Goal: Task Accomplishment & Management: Complete application form

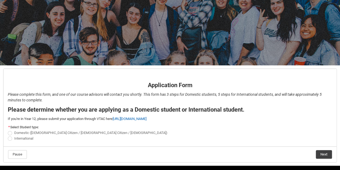
scroll to position [43, 0]
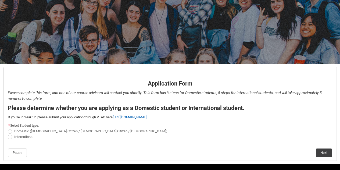
click at [26, 130] on span "Domestic ([DEMOGRAPHIC_DATA] Citizen / [DEMOGRAPHIC_DATA] Citizen / [DEMOGRAPHI…" at bounding box center [90, 131] width 153 height 4
click at [8, 128] on input "Domestic ([DEMOGRAPHIC_DATA] Citizen / [DEMOGRAPHIC_DATA] Citizen / [DEMOGRAPHI…" at bounding box center [8, 128] width 0 height 0
radio input "true"
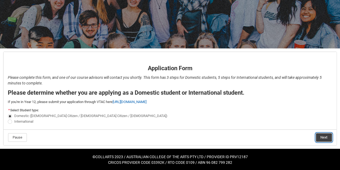
click at [322, 136] on button "Next" at bounding box center [324, 137] width 16 height 9
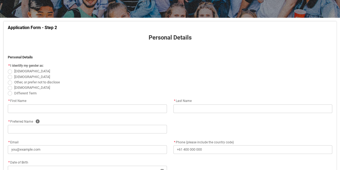
scroll to position [94, 0]
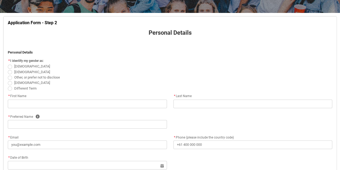
click at [18, 67] on span "Female" at bounding box center [32, 66] width 36 height 4
click at [8, 64] on input "Female" at bounding box center [8, 63] width 0 height 0
radio input "true"
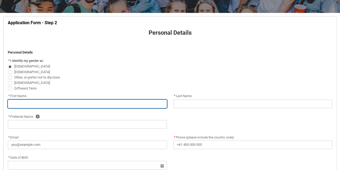
click at [46, 107] on input "REDU_Application_Form_for_Applicant flow" at bounding box center [87, 103] width 159 height 9
type lightning-primitive-input-simple "Cynthia"
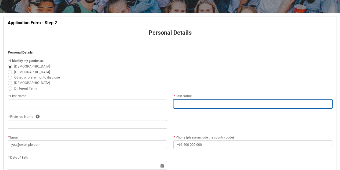
type lightning-primitive-input-simple "Dinh"
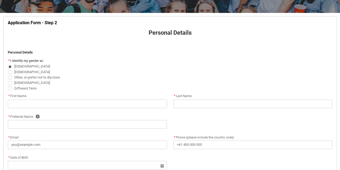
type lightning-primitive-input-simple "Cynthia"
type lightning-primitive-input-simple "cynthiadinh0922@gmail.com"
type lightning-primitive-input-simple "+61468872666"
type lightning-primitive-input-simple "22a Collins St"
type lightning-primitive-input-simple "St Albans"
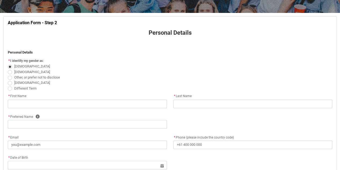
type lightning-primitive-input-simple "3021"
type lightning-primitive-input-simple "VIC"
type lightning-select "Country_Choice.1101"
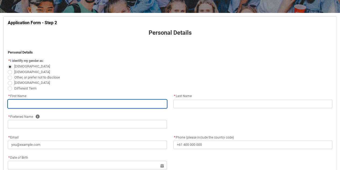
type input "Cynthia"
type input "Dinh"
type input "Cynthia"
type input "cynthiadinh0922@gmail.com"
type input "+61468872666"
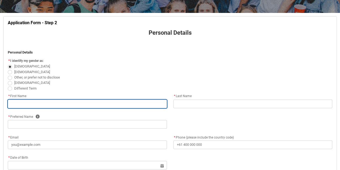
type input "22a Collins St"
type input "St Albans"
type input "3021"
type input "VIC"
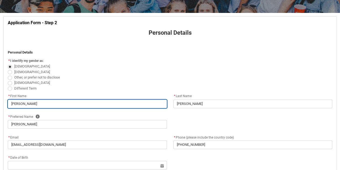
select select "Country_Choice.1101"
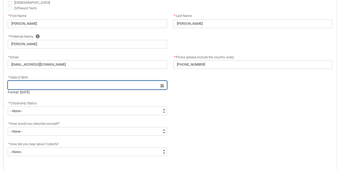
click at [46, 83] on input "REDU_Application_Form_for_Applicant flow" at bounding box center [87, 85] width 159 height 9
select select "2025"
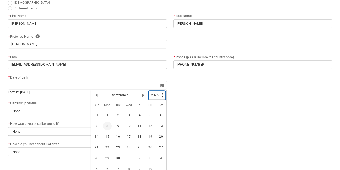
click at [155, 95] on select "1925 1926 1927 1928 1929 1930 1931 1932 1933 1934 1935 1936 1937 1938 1939 1940…" at bounding box center [157, 95] width 17 height 9
type lightning-select "2008"
click at [149, 91] on select "1925 1926 1927 1928 1929 1930 1931 1932 1933 1934 1935 1936 1937 1938 1939 1940…" at bounding box center [157, 95] width 17 height 9
select select "2008"
click at [125, 96] on h2 "September" at bounding box center [120, 95] width 16 height 5
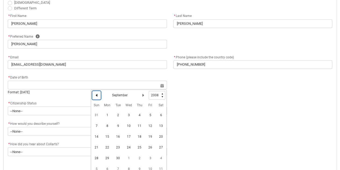
click at [96, 96] on lightning-primitive-icon "Date picker: September" at bounding box center [97, 95] width 4 height 4
click at [96, 96] on lightning-primitive-icon "Date picker: August" at bounding box center [97, 95] width 4 height 4
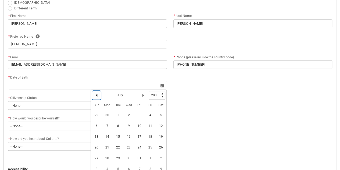
click at [96, 96] on lightning-primitive-icon "Date picker: July" at bounding box center [97, 95] width 4 height 4
click at [96, 96] on lightning-primitive-icon "Date picker: May" at bounding box center [97, 95] width 4 height 4
click at [96, 96] on lightning-primitive-icon "Date picker: April" at bounding box center [97, 95] width 4 height 4
click at [96, 96] on lightning-primitive-icon "Date picker: March" at bounding box center [97, 95] width 4 height 4
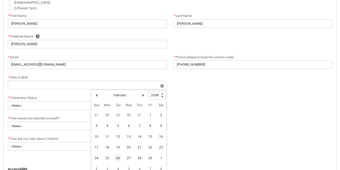
click at [117, 157] on span "26" at bounding box center [118, 158] width 9 height 9
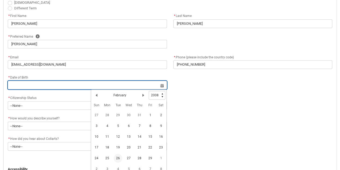
type lightning-datepicker "2008-02-26"
type lightning-input "2008-02-26"
type input "26 Feb 2008"
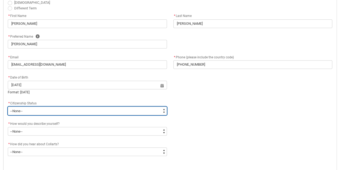
click at [68, 110] on select "--None-- Australian Citizen Humanitarian Visa New Zealand citizen Other Permane…" at bounding box center [87, 110] width 159 height 9
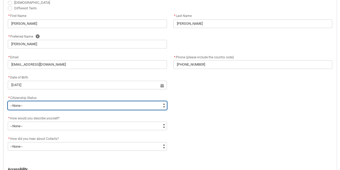
type lightning-select "Citizenship.1"
click at [8, 101] on select "--None-- Australian Citizen Humanitarian Visa New Zealand citizen Other Permane…" at bounding box center [87, 105] width 159 height 9
select select "Citizenship.1"
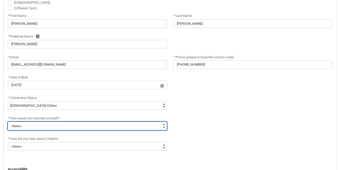
click at [48, 126] on select "--None-- I'm currently in Year 12 and planning what I'll do after school I've c…" at bounding box center [87, 125] width 159 height 9
type lightning-select "HSLC_Domestic_c"
click at [8, 121] on select "--None-- I'm currently in Year 12 and planning what I'll do after school I've c…" at bounding box center [87, 125] width 159 height 9
select select "HSLC_Domestic_c"
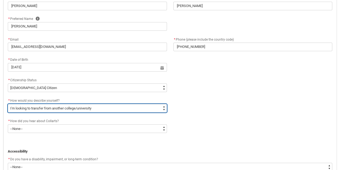
scroll to position [194, 0]
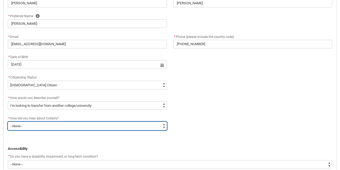
click at [42, 129] on select "--None-- Advertising - Facebook Advertising - Google Advertising - Instagram Ad…" at bounding box center [87, 125] width 159 height 9
type lightning-select "Heard_About_Collarts_Picklist.Advertising - Google"
click at [8, 121] on select "--None-- Advertising - Facebook Advertising - Google Advertising - Instagram Ad…" at bounding box center [87, 125] width 159 height 9
select select "Heard_About_Collarts_Picklist.Advertising - Google"
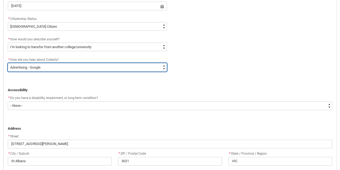
scroll to position [253, 0]
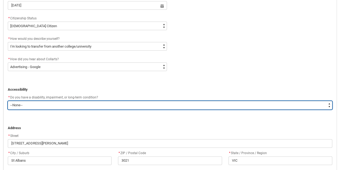
click at [30, 106] on select "--None-- Yes No" at bounding box center [170, 105] width 324 height 9
type lightning-select "No_TextChoice"
click at [8, 101] on select "--None-- Yes No" at bounding box center [170, 105] width 324 height 9
select select "No_TextChoice"
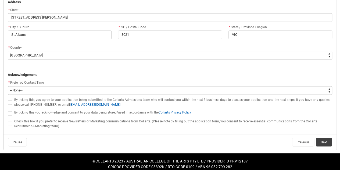
scroll to position [379, 0]
click at [10, 100] on label "REDU_Application_Form_for_Applicant flow" at bounding box center [11, 102] width 6 height 4
click at [8, 99] on input "REDU_Application_Form_for_Applicant flow" at bounding box center [8, 99] width 0 height 0
type lightning-input "true"
checkbox input "true"
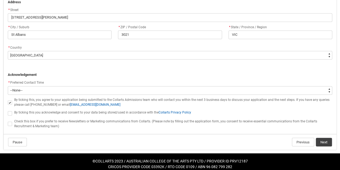
click at [9, 113] on span "REDU_Application_Form_for_Applicant flow" at bounding box center [10, 113] width 4 height 4
click at [8, 110] on input "REDU_Application_Form_for_Applicant flow" at bounding box center [8, 110] width 0 height 0
type lightning-input "true"
checkbox input "true"
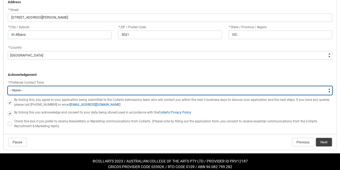
click at [25, 91] on select "--None-- Morning (9:00AM-12:00PM) Afternoon (12:00PM-5:00PM)" at bounding box center [170, 90] width 324 height 9
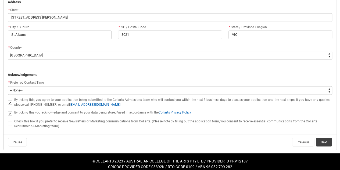
click at [10, 127] on div "Check this box if you prefer to receive Newsletters or Marketing communications…" at bounding box center [170, 123] width 324 height 10
click at [9, 123] on span "REDU_Application_Form_for_Applicant flow" at bounding box center [10, 123] width 4 height 4
click at [8, 121] on input "REDU_Application_Form_for_Applicant flow" at bounding box center [8, 121] width 0 height 0
type lightning-input "true"
checkbox input "true"
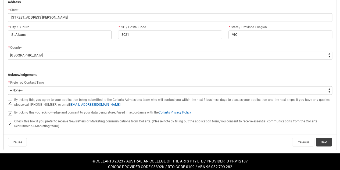
click at [11, 124] on span "REDU_Application_Form_for_Applicant flow" at bounding box center [10, 123] width 4 height 4
click at [8, 121] on input "REDU_Application_Form_for_Applicant flow" at bounding box center [8, 121] width 0 height 0
type lightning-input "false"
checkbox input "false"
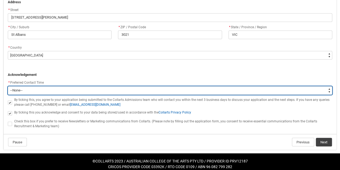
click at [28, 89] on select "--None-- Morning (9:00AM-12:00PM) Afternoon (12:00PM-5:00PM)" at bounding box center [170, 90] width 324 height 9
type lightning-select "P_Contact_Time_Morning"
click at [8, 86] on select "--None-- Morning (9:00AM-12:00PM) Afternoon (12:00PM-5:00PM)" at bounding box center [170, 90] width 324 height 9
select select "P_Contact_Time_Morning"
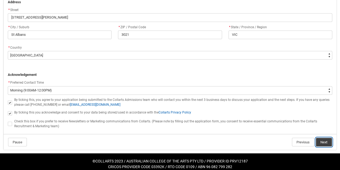
click at [322, 141] on button "Next" at bounding box center [324, 142] width 16 height 9
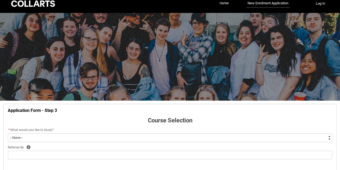
scroll to position [4, 0]
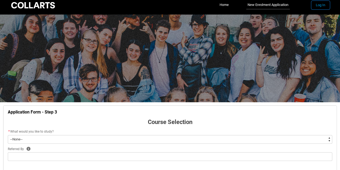
drag, startPoint x: 319, startPoint y: 6, endPoint x: 322, endPoint y: 5, distance: 3.3
click at [322, 5] on button "Log In" at bounding box center [320, 5] width 19 height 9
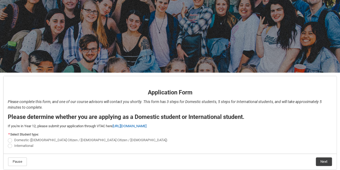
scroll to position [58, 0]
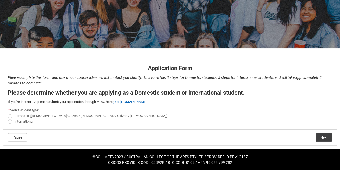
click at [15, 114] on span "Domestic ([DEMOGRAPHIC_DATA] Citizen / [DEMOGRAPHIC_DATA] Citizen / [DEMOGRAPHI…" at bounding box center [90, 116] width 153 height 4
click at [8, 113] on input "Domestic ([DEMOGRAPHIC_DATA] Citizen / [DEMOGRAPHIC_DATA] Citizen / [DEMOGRAPHI…" at bounding box center [8, 113] width 0 height 0
radio input "true"
click at [324, 137] on button "Next" at bounding box center [324, 137] width 16 height 9
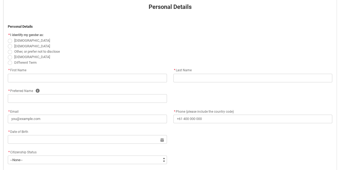
scroll to position [120, 0]
click at [22, 39] on span "Female" at bounding box center [32, 40] width 36 height 4
click at [8, 37] on input "Female" at bounding box center [8, 37] width 0 height 0
radio input "true"
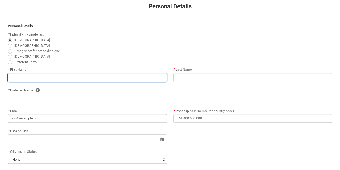
click at [47, 74] on input "REDU_Application_Form_for_Applicant flow" at bounding box center [87, 77] width 159 height 9
type lightning-primitive-input-simple "Cynthia"
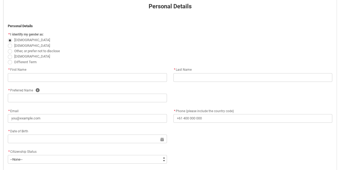
type lightning-primitive-input-simple "Dinh"
type lightning-primitive-input-simple "Cynthia"
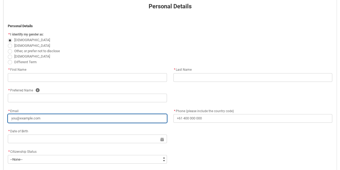
type lightning-primitive-input-simple "cynthiadinh0922@gmail.com"
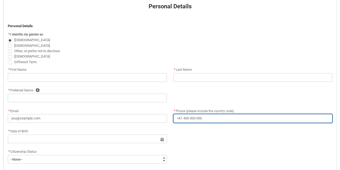
type lightning-primitive-input-simple "+61468872666"
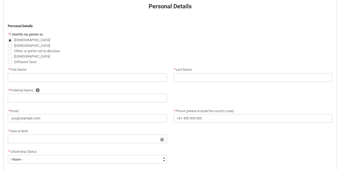
type lightning-primitive-input-simple "22a Collins St"
type lightning-primitive-input-simple "St Albans"
type lightning-primitive-input-simple "3021"
type lightning-primitive-input-simple "VIC"
type lightning-select "Country_Choice.1101"
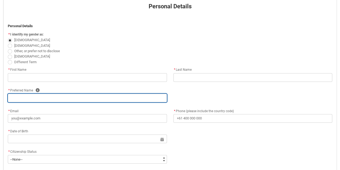
type input "Cynthia"
type input "Dinh"
type input "Cynthia"
type input "cynthiadinh0922@gmail.com"
type input "+61468872666"
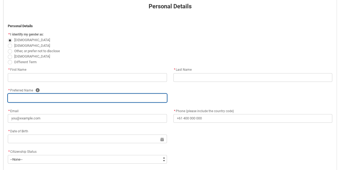
type input "22a Collins St"
type input "St Albans"
type input "3021"
type input "VIC"
select select "Country_Choice.1101"
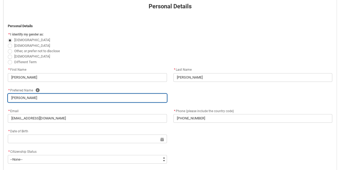
scroll to position [164, 0]
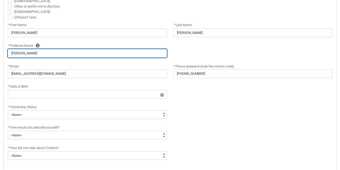
click at [42, 96] on div "Application Form - Step 2 Personal Details ﻿ Personal Details * I identify my g…" at bounding box center [170, 147] width 331 height 396
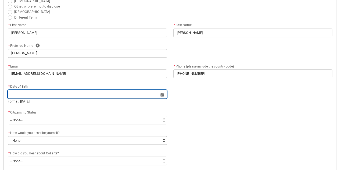
click at [56, 94] on input "REDU_Application_Form_for_Applicant flow" at bounding box center [87, 94] width 159 height 9
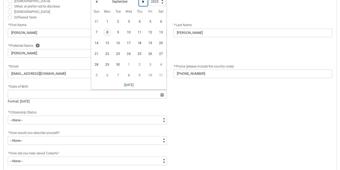
click at [142, 3] on button "Next Month" at bounding box center [143, 1] width 9 height 9
click at [142, 3] on lightning-primitive-icon "Date picker: October" at bounding box center [143, 3] width 4 height 4
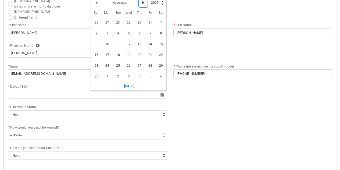
click at [142, 3] on lightning-primitive-icon "Date picker: November" at bounding box center [143, 3] width 4 height 4
click at [142, 3] on lightning-primitive-icon "Date picker: December" at bounding box center [143, 3] width 4 height 4
select select "2026"
click at [142, 3] on lightning-primitive-icon "Date picker: January" at bounding box center [143, 3] width 4 height 4
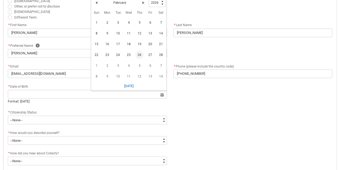
click at [136, 53] on span "26" at bounding box center [139, 55] width 9 height 9
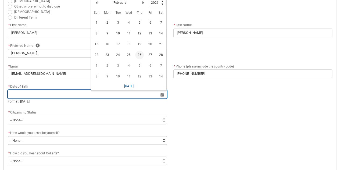
type lightning-datepicker "2026-02-26"
type lightning-input "2026-02-26"
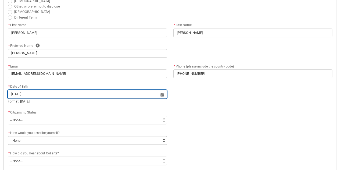
type input "26 Feb 2008"
type lightning-datepicker "2008-02-26"
type lightning-input "2008-02-26"
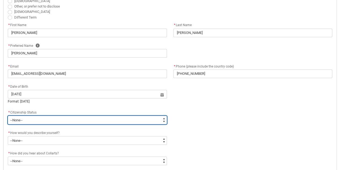
click at [27, 120] on select "--None-- Australian Citizen Humanitarian Visa New Zealand citizen Other Permane…" at bounding box center [87, 120] width 159 height 9
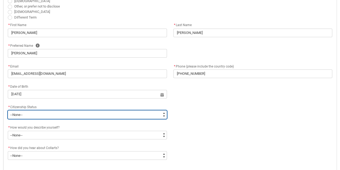
type lightning-select "Citizenship.1"
click at [8, 110] on select "--None-- Australian Citizen Humanitarian Visa New Zealand citizen Other Permane…" at bounding box center [87, 114] width 159 height 9
select select "Citizenship.1"
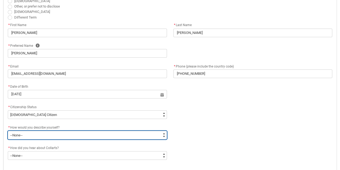
click at [30, 137] on select "--None-- I'm currently in Year 12 and planning what I'll do after school I've c…" at bounding box center [87, 135] width 159 height 9
type lightning-select "HSLC_Domestic_c"
click at [8, 131] on select "--None-- I'm currently in Year 12 and planning what I'll do after school I've c…" at bounding box center [87, 135] width 159 height 9
select select "HSLC_Domestic_c"
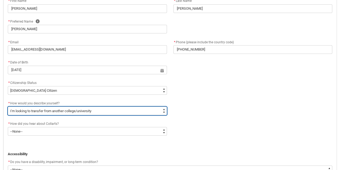
scroll to position [193, 0]
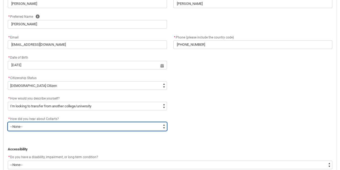
click at [58, 124] on select "--None-- Advertising - Facebook Advertising - Google Advertising - Instagram Ad…" at bounding box center [87, 126] width 159 height 9
type lightning-select "Heard_About_Collarts_Picklist.Advertising - Google"
click at [8, 122] on select "--None-- Advertising - Facebook Advertising - Google Advertising - Instagram Ad…" at bounding box center [87, 126] width 159 height 9
select select "Heard_About_Collarts_Picklist.Advertising - Google"
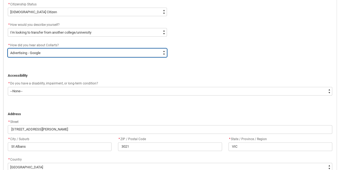
scroll to position [272, 0]
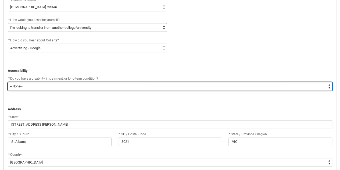
click at [52, 86] on select "--None-- Yes No" at bounding box center [170, 86] width 324 height 9
type lightning-select "No_TextChoice"
click at [8, 82] on select "--None-- Yes No" at bounding box center [170, 86] width 324 height 9
select select "No_TextChoice"
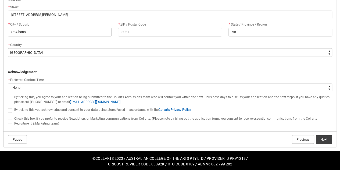
scroll to position [383, 0]
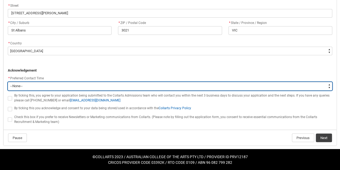
click at [22, 86] on select "--None-- Morning (9:00AM-12:00PM) Afternoon (12:00PM-5:00PM)" at bounding box center [170, 86] width 324 height 9
click at [8, 82] on select "--None-- Morning (9:00AM-12:00PM) Afternoon (12:00PM-5:00PM)" at bounding box center [170, 86] width 324 height 9
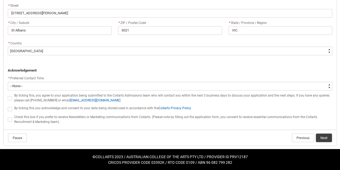
click at [11, 98] on span "REDU_Application_Form_for_Applicant flow" at bounding box center [10, 98] width 4 height 4
click at [8, 95] on input "REDU_Application_Form_for_Applicant flow" at bounding box center [8, 95] width 0 height 0
type lightning-input "true"
checkbox input "true"
click at [10, 108] on span "REDU_Application_Form_for_Applicant flow" at bounding box center [10, 109] width 4 height 4
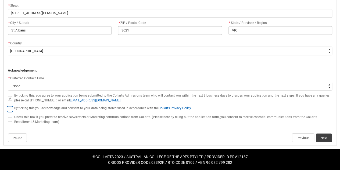
click at [8, 106] on input "REDU_Application_Form_for_Applicant flow" at bounding box center [8, 106] width 0 height 0
type lightning-input "true"
checkbox input "true"
click at [321, 138] on button "Next" at bounding box center [324, 137] width 16 height 9
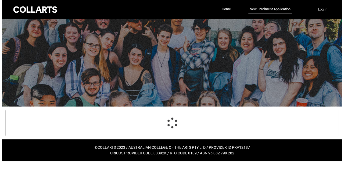
scroll to position [0, 0]
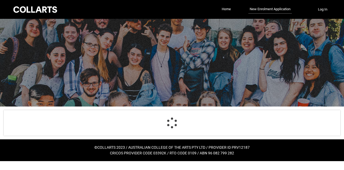
select select "Citizenship.1"
select select "HSLC_Domestic_c"
select select "Heard_About_Collarts_Picklist.Advertising - Google"
select select "No_TextChoice"
select select "Country_Choice.1101"
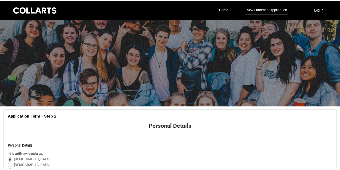
scroll to position [384, 0]
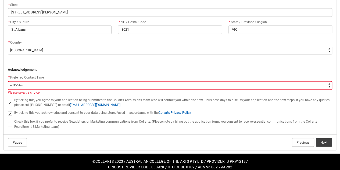
click at [186, 81] on select "--None-- Morning (9:00AM-12:00PM) Afternoon (12:00PM-5:00PM)" at bounding box center [170, 85] width 324 height 9
type lightning-select "P_Contact_Time_Morning"
click at [8, 81] on select "--None-- Morning (9:00AM-12:00PM) Afternoon (12:00PM-5:00PM)" at bounding box center [170, 85] width 324 height 9
select select "P_Contact_Time_Morning"
click at [320, 142] on button "Next" at bounding box center [324, 142] width 16 height 9
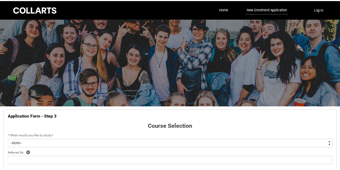
scroll to position [56, 0]
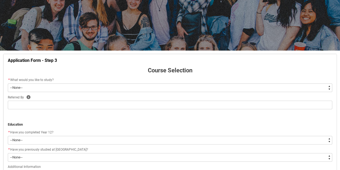
click at [107, 88] on select "--None-- Diploma Bachelor Post Graduate" at bounding box center [170, 87] width 324 height 9
type lightning-select "WhichDegree_Diploma"
click at [8, 83] on select "--None-- Diploma Bachelor Post Graduate" at bounding box center [170, 87] width 324 height 9
select select "WhichDegree_Diploma"
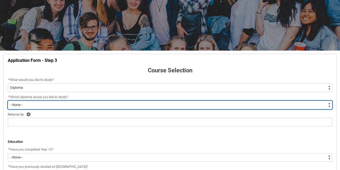
click at [60, 106] on select "--None-- Diploma of 2D Animation Diploma of Applied Business (Entertainment Man…" at bounding box center [170, 105] width 324 height 9
type lightning-select "ProgramChoice_Diploma.0015g00000jrDI8AAM"
click at [8, 101] on select "--None-- Diploma of 2D Animation Diploma of Applied Business (Entertainment Man…" at bounding box center [170, 105] width 324 height 9
select select "ProgramChoice_Diploma.0015g00000jrDI8AAM"
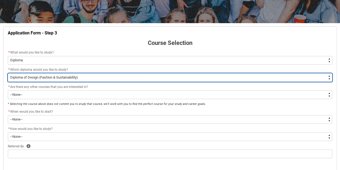
scroll to position [84, 0]
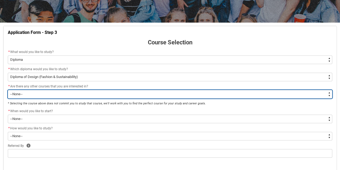
click at [54, 94] on select "--None-- Yes No" at bounding box center [170, 94] width 324 height 9
type lightning-select "No_TextChoice"
click at [8, 90] on select "--None-- Yes No" at bounding box center [170, 94] width 324 height 9
select select "No_TextChoice"
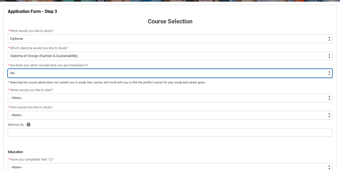
scroll to position [105, 0]
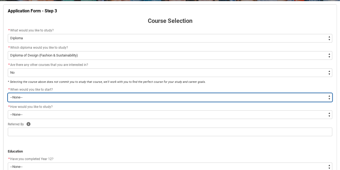
click at [27, 96] on select "--None-- Trimester 1 2026, starting February 2026 Trimester 3 2025, starting Se…" at bounding box center [170, 97] width 324 height 9
type lightning-select "Starting_Term.a0pI70000004aTdIAI"
click at [8, 93] on select "--None-- Trimester 1 2026, starting February 2026 Trimester 3 2025, starting Se…" at bounding box center [170, 97] width 324 height 9
select select "Starting_Term.a0pI70000004aTdIAI"
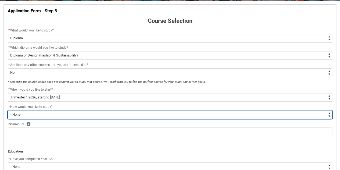
click at [59, 113] on select "--None-- On-campus Online" at bounding box center [170, 114] width 324 height 9
type lightning-select "WhichStudyMethod_OnCampus"
click at [8, 110] on select "--None-- On-campus Online" at bounding box center [170, 114] width 324 height 9
select select "WhichStudyMethod_OnCampus"
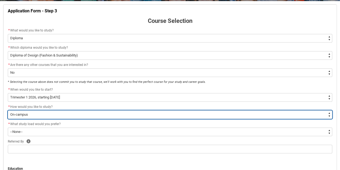
scroll to position [131, 0]
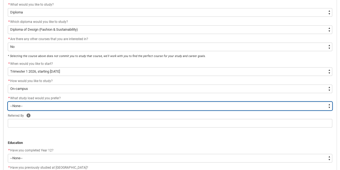
click at [42, 107] on select "--None-- Full-time Part-time" at bounding box center [170, 106] width 324 height 9
type lightning-select "WhichStudyLoad_FullTime"
click at [8, 102] on select "--None-- Full-time Part-time" at bounding box center [170, 106] width 324 height 9
select select "WhichStudyLoad_FullTime"
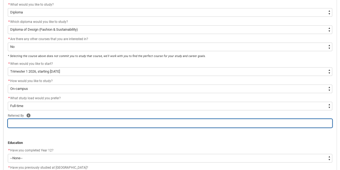
click at [34, 123] on input "REDU_Application_Form_for_Applicant flow" at bounding box center [170, 123] width 324 height 9
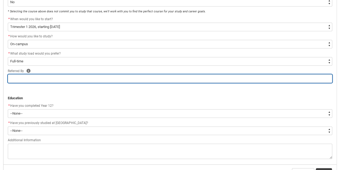
scroll to position [176, 0]
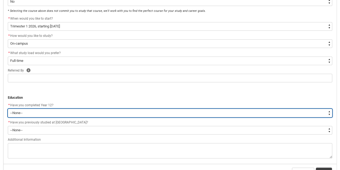
click at [39, 115] on select "--None-- Yes No Other" at bounding box center [170, 113] width 324 height 9
type lightning-select "Year_12_Completition.No"
click at [8, 109] on select "--None-- Yes No Other" at bounding box center [170, 113] width 324 height 9
select select "Year_12_Completition.No"
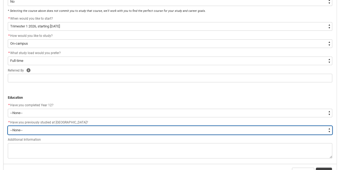
click at [38, 128] on select "--None-- Yes No" at bounding box center [170, 130] width 324 height 9
type lightning-select "Past_Collarts_Education.No"
click at [8, 126] on select "--None-- Yes No" at bounding box center [170, 130] width 324 height 9
select select "Past_Collarts_Education.No"
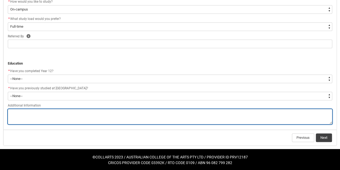
click at [44, 115] on textarea "REDU_Application_Form_for_Applicant flow" at bounding box center [170, 116] width 324 height 15
type lightning-textarea "A"
type textarea "A"
type lightning-textarea "Am"
type textarea "Am"
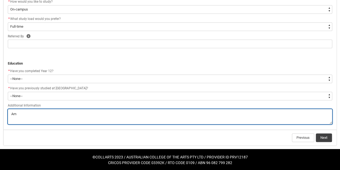
type lightning-textarea "Am"
type textarea "Am"
type lightning-textarea "Am c"
type textarea "Am c"
type lightning-textarea "Am cu"
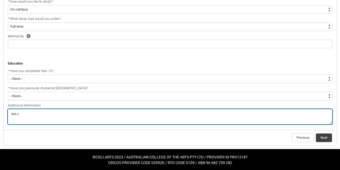
type textarea "Am cu"
type lightning-textarea "Am cur"
type textarea "Am cur"
type lightning-textarea "Am curr"
type textarea "Am curr"
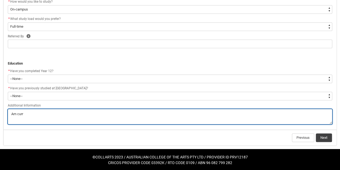
type lightning-textarea "Am curre"
type textarea "Am curre"
type lightning-textarea "Am curren"
type textarea "Am curren"
type lightning-textarea "Am current"
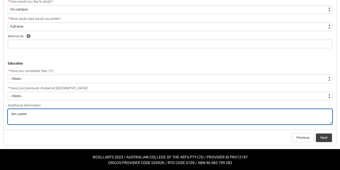
type textarea "Am current"
type lightning-textarea "Am currentl"
type textarea "Am currentl"
type lightning-textarea "Am currently"
type textarea "Am currently"
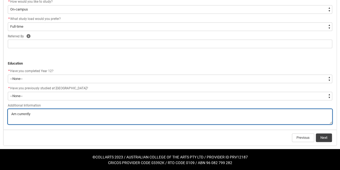
type lightning-textarea "Am currently"
type textarea "Am currently"
type lightning-textarea "Am currently s"
type textarea "Am currently s"
type lightning-textarea "Am currently st"
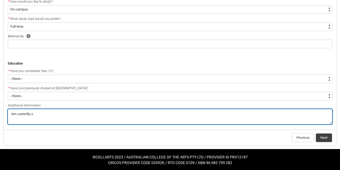
type textarea "Am currently st"
type lightning-textarea "Am currently stu"
type textarea "Am currently stu"
type lightning-textarea "Am currently stud"
type textarea "Am currently stud"
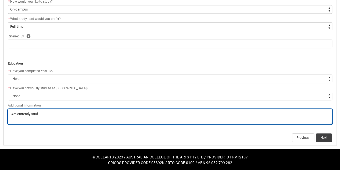
type lightning-textarea "Am currently study"
type textarea "Am currently study"
type lightning-textarea "Am currently studyi"
type textarea "Am currently studyi"
type lightning-textarea "Am currently studyin"
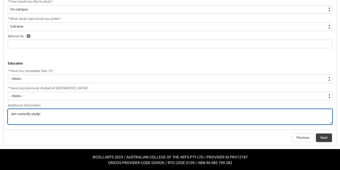
type textarea "Am currently studyin"
type lightning-textarea "Am currently studying"
type textarea "Am currently studying"
type lightning-textarea "Am currently studying"
type textarea "Am currently studying"
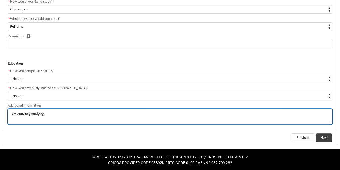
type lightning-textarea "Am currently studying"
type textarea "Am currently studying"
type lightning-textarea "Am currently studyin"
type textarea "Am currently studyin"
type lightning-textarea "Am currently studyi"
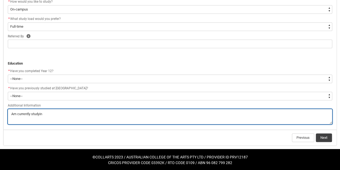
type textarea "Am currently studyi"
type lightning-textarea "Am currently study"
type textarea "Am currently study"
type lightning-textarea "Am currently stud"
type textarea "Am currently stud"
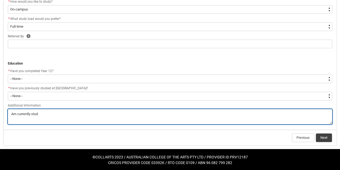
type lightning-textarea "Am currently stu"
type textarea "Am currently stu"
type lightning-textarea "Am currently st"
type textarea "Am currently st"
type lightning-textarea "Am currently s"
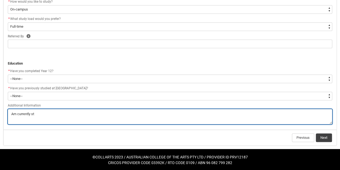
type textarea "Am currently s"
type lightning-textarea "Am currently"
type textarea "Am currently"
type lightning-textarea "Am currently"
type textarea "Am currently"
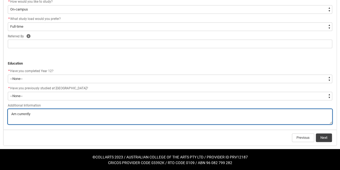
type lightning-textarea "Am currentl"
type textarea "Am currentl"
type lightning-textarea "Am current"
type textarea "Am current"
type lightning-textarea "Am curren"
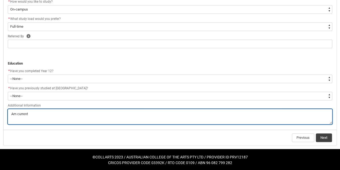
type textarea "Am curren"
type lightning-textarea "Am curre"
type textarea "Am curre"
type lightning-textarea "Am curr"
type textarea "Am curr"
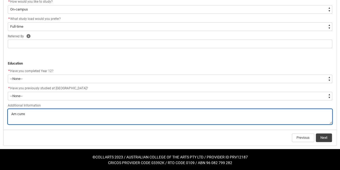
type lightning-textarea "Am cur"
type textarea "Am cur"
type lightning-textarea "Am cu"
type textarea "Am cu"
type lightning-textarea "Am c"
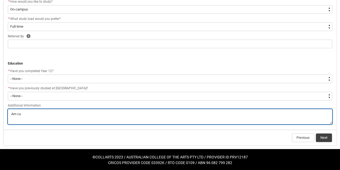
type textarea "Am c"
type lightning-textarea "Am"
type textarea "Am"
type lightning-textarea "Am"
type textarea "Am"
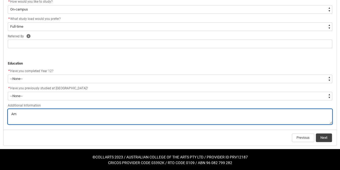
type lightning-textarea "A"
type textarea "A"
type lightning-textarea "F"
type textarea "F"
type lightning-textarea "Fo"
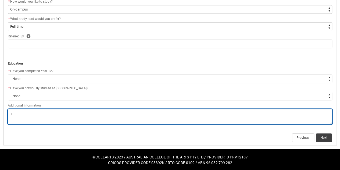
type textarea "Fo"
type lightning-textarea "Fol"
type textarea "Fol"
type lightning-textarea "Foll"
type textarea "Foll"
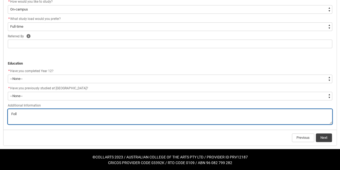
type lightning-textarea "Follo"
type textarea "Follo"
type lightning-textarea "Follow"
type textarea "Follow"
type lightning-textarea "Followe"
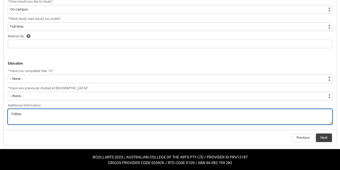
type textarea "Followe"
type lightning-textarea "Followed"
type textarea "Followed"
type lightning-textarea "Followed"
type textarea "Followed"
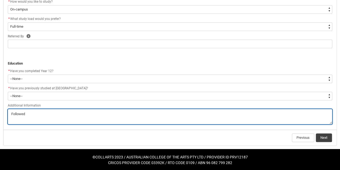
type lightning-textarea "Followed a"
type textarea "Followed a"
type lightning-textarea "Followed an"
type textarea "Followed an"
type lightning-textarea "Followed an"
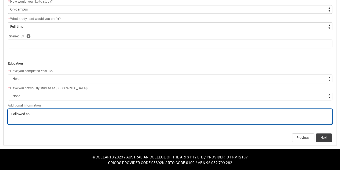
type textarea "Followed an"
type lightning-textarea "Followed an e"
type textarea "Followed an e"
type lightning-textarea "Followed an ea"
type textarea "Followed an ea"
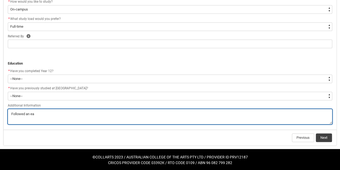
type lightning-textarea "Followed an ear"
type textarea "Followed an ear"
type lightning-textarea "Followed an earl"
type textarea "Followed an earl"
type lightning-textarea "Followed an early"
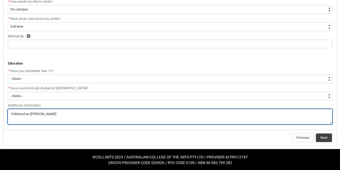
type textarea "Followed an early"
type lightning-textarea "Followed an early"
type textarea "Followed an early"
type lightning-textarea "Followed an early l"
type textarea "Followed an early l"
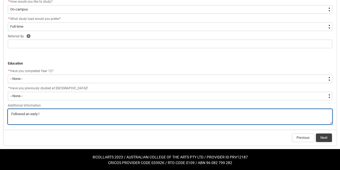
type lightning-textarea "Followed an early le"
type textarea "Followed an early le"
type lightning-textarea "Followed an early lea"
type textarea "Followed an early lea"
type lightning-textarea "Followed an early leav"
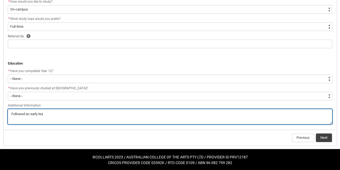
type textarea "Followed an early leav"
type lightning-textarea "Followed an early leave"
type textarea "Followed an early leave"
type lightning-textarea "Followed an early leaver"
type textarea "Followed an early leaver"
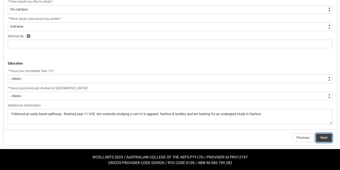
click at [329, 135] on button "Next" at bounding box center [324, 137] width 16 height 9
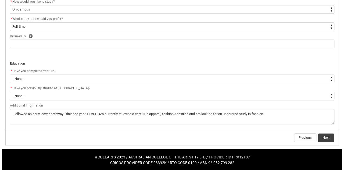
scroll to position [0, 0]
